Goal: Information Seeking & Learning: Understand process/instructions

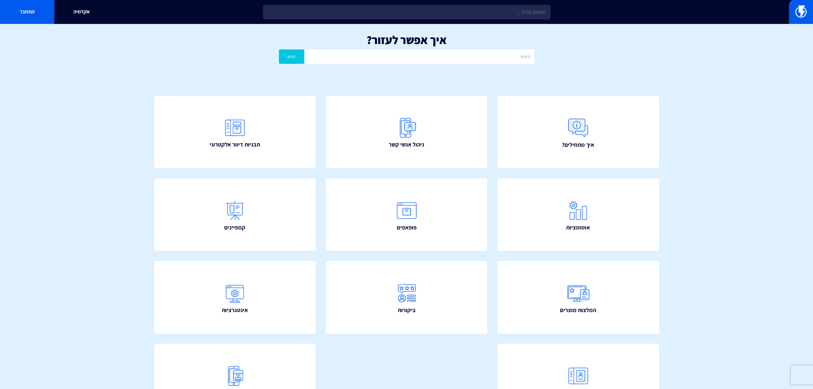
click at [437, 11] on input "text" at bounding box center [406, 12] width 287 height 15
type input "e"
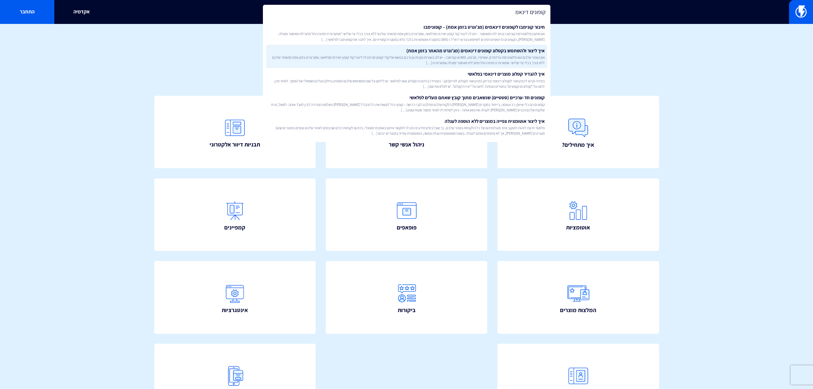
type input "קופונים דינאמ"
click at [447, 51] on link "איך ליצור ולהשתמש בקטלוג קופונים דינאמים (מג’ונרט מהאתר בזמן אמת) אם האתר שלכם …" at bounding box center [406, 57] width 281 height 24
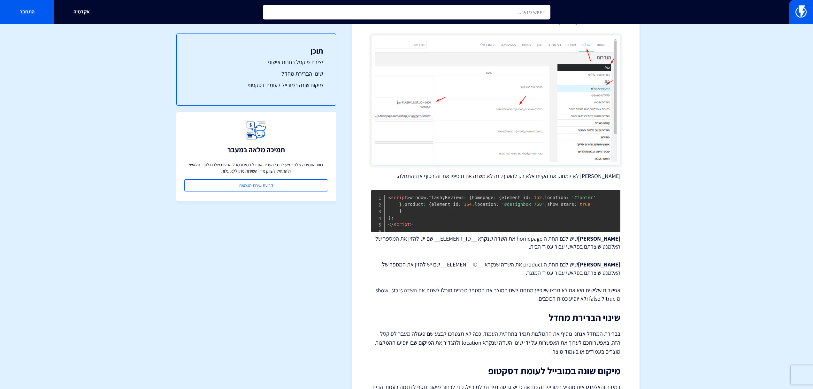
click at [508, 17] on input "text" at bounding box center [406, 12] width 287 height 15
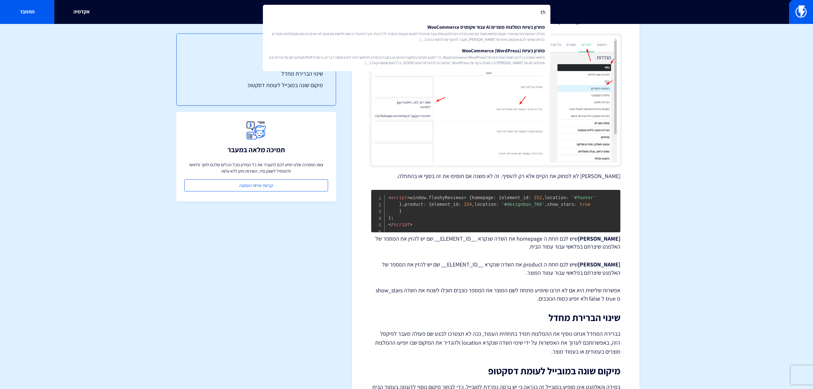
type input "t"
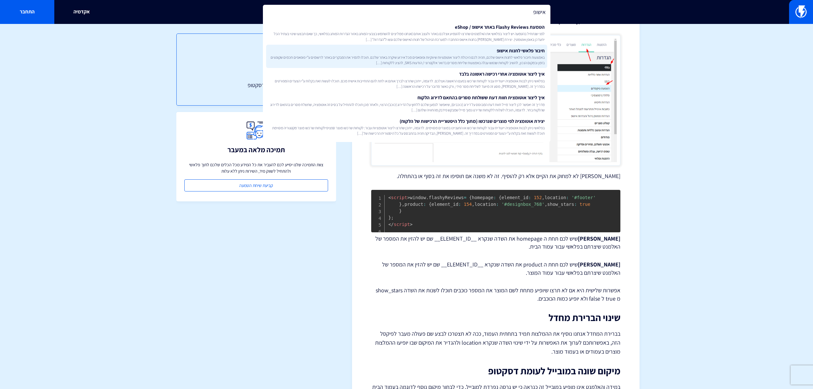
type input "אישופ"
click at [505, 53] on link "חיבור פלאשי לחנות אישופ באמצעות חיבור פלאשי לחנות אישופ שלכם, תהיה לכם היכולת ל…" at bounding box center [406, 57] width 281 height 24
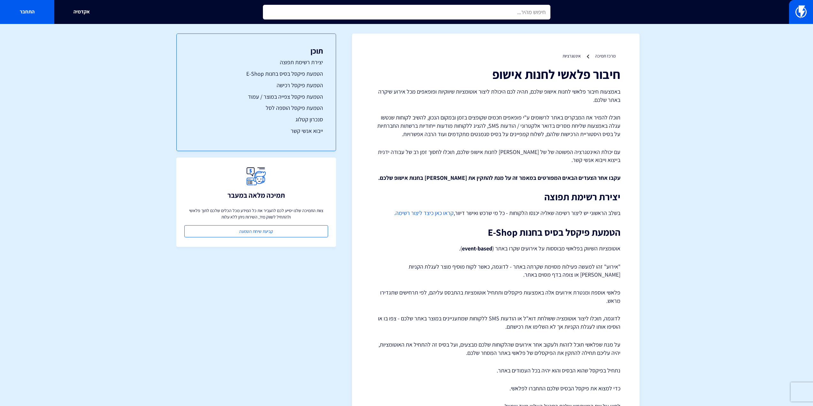
click at [514, 9] on input "text" at bounding box center [406, 12] width 287 height 15
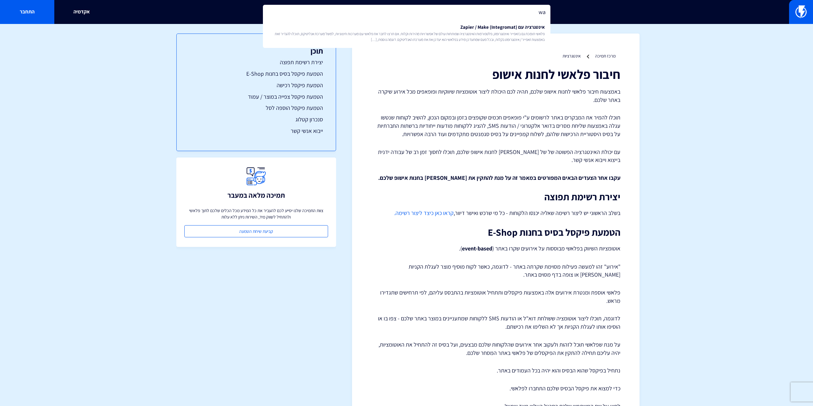
type input "w"
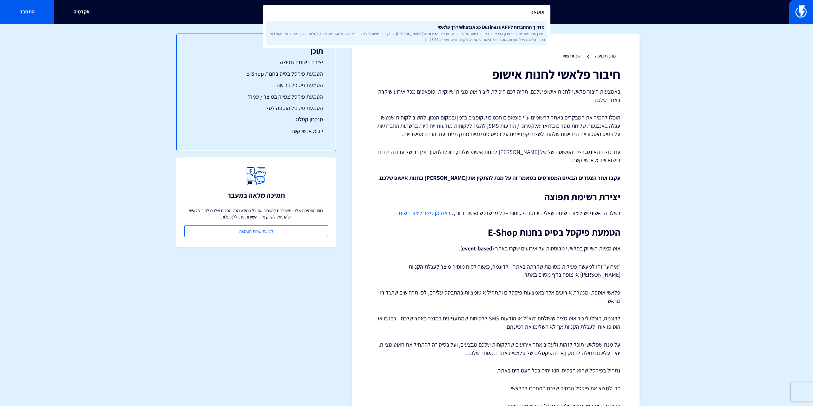
type input "ווטסאפ"
click at [520, 36] on span "בעידן שבו וואטסאפ הפך לערוץ התקשורת המרכזי ביותר של לקוחות עם עסקים, החיבור של …" at bounding box center [407, 36] width 276 height 11
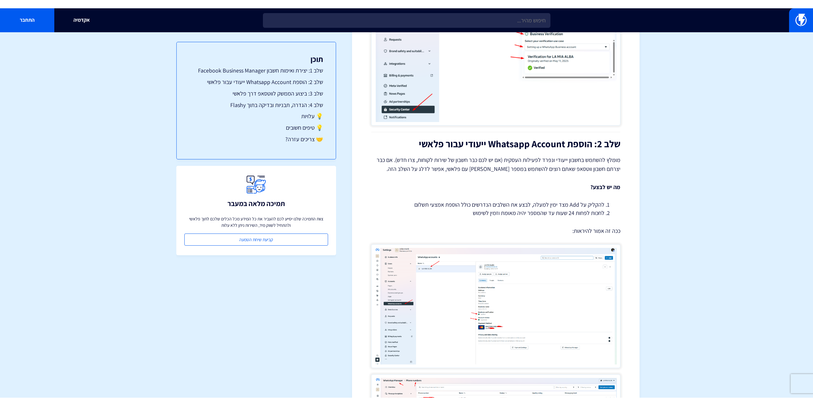
scroll to position [575, 0]
